Goal: Task Accomplishment & Management: Manage account settings

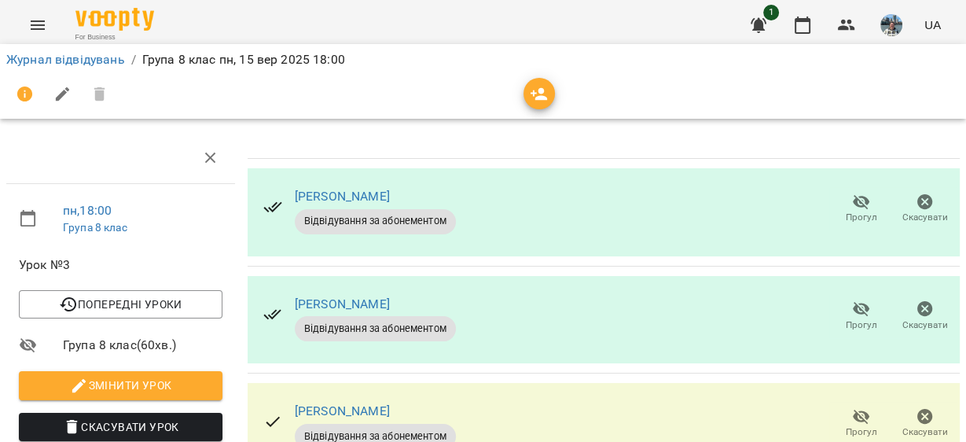
scroll to position [280, 0]
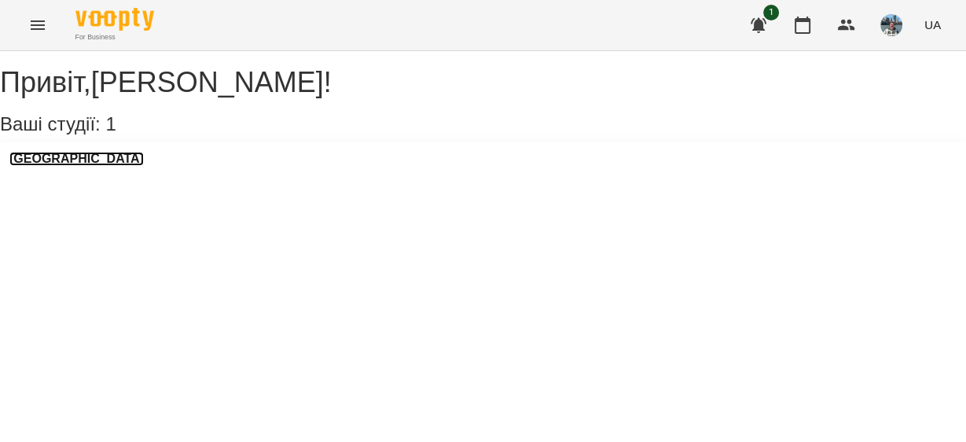
click at [90, 166] on h3 "[GEOGRAPHIC_DATA]" at bounding box center [76, 159] width 134 height 14
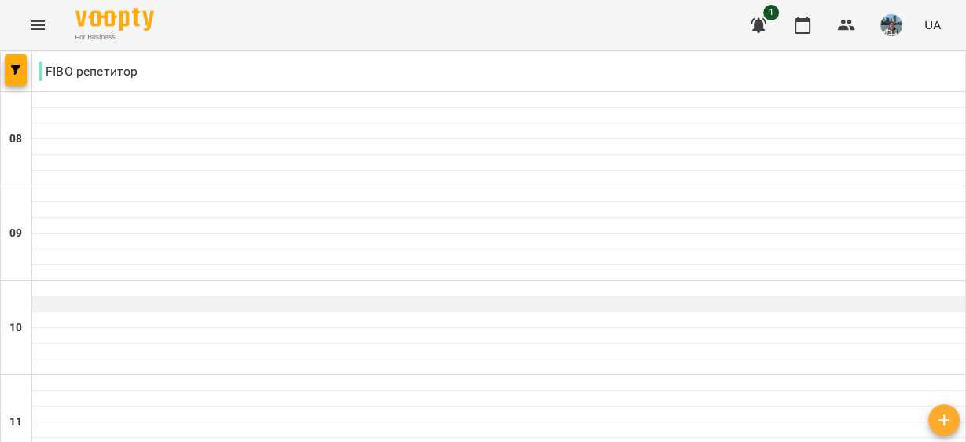
scroll to position [891, 0]
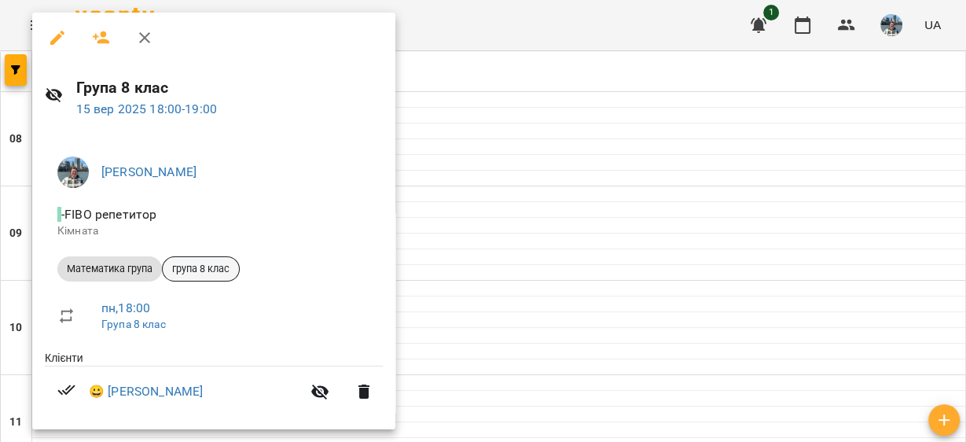
click at [200, 272] on span "група 8 клас" at bounding box center [201, 269] width 76 height 14
